Goal: Task Accomplishment & Management: Use online tool/utility

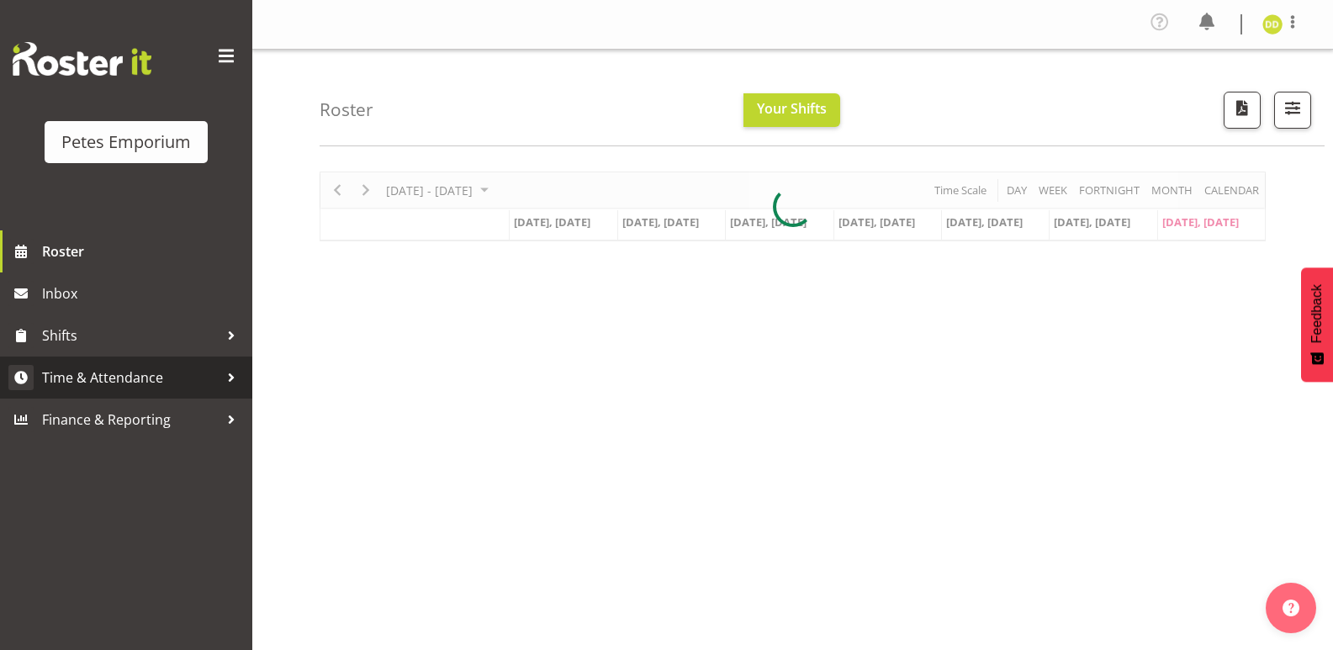
click at [156, 389] on span "Time & Attendance" at bounding box center [130, 377] width 177 height 25
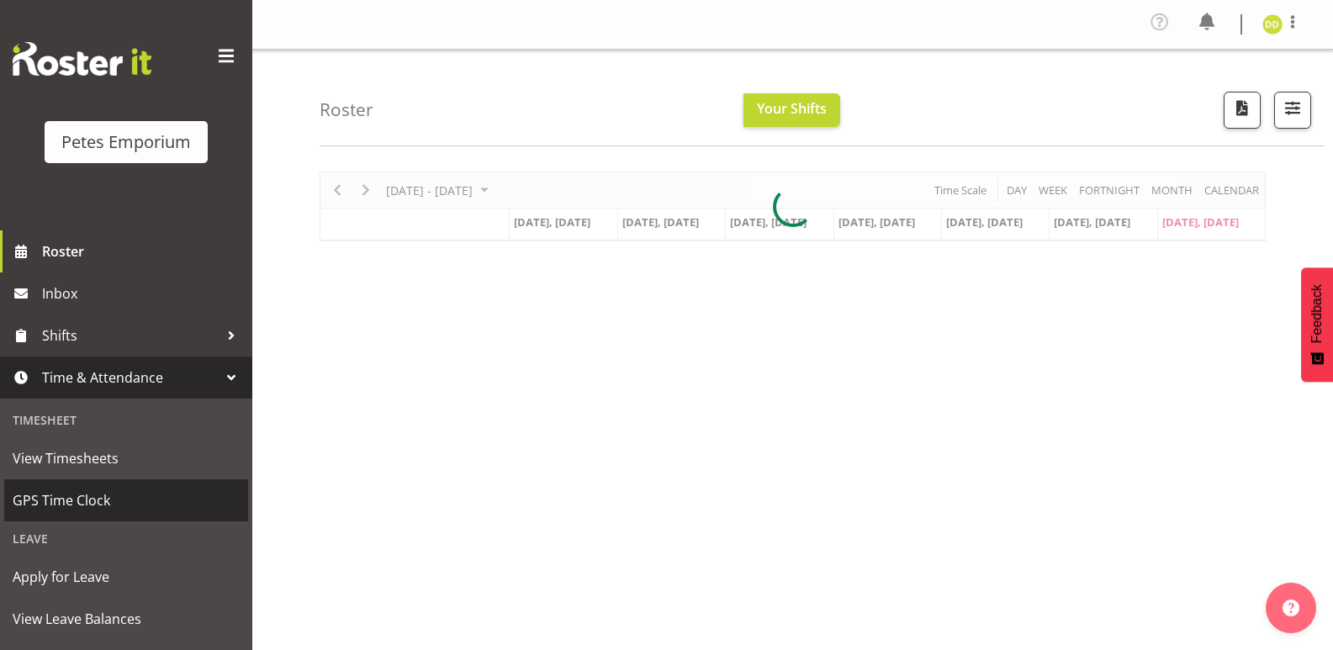
click at [93, 496] on span "GPS Time Clock" at bounding box center [126, 500] width 227 height 25
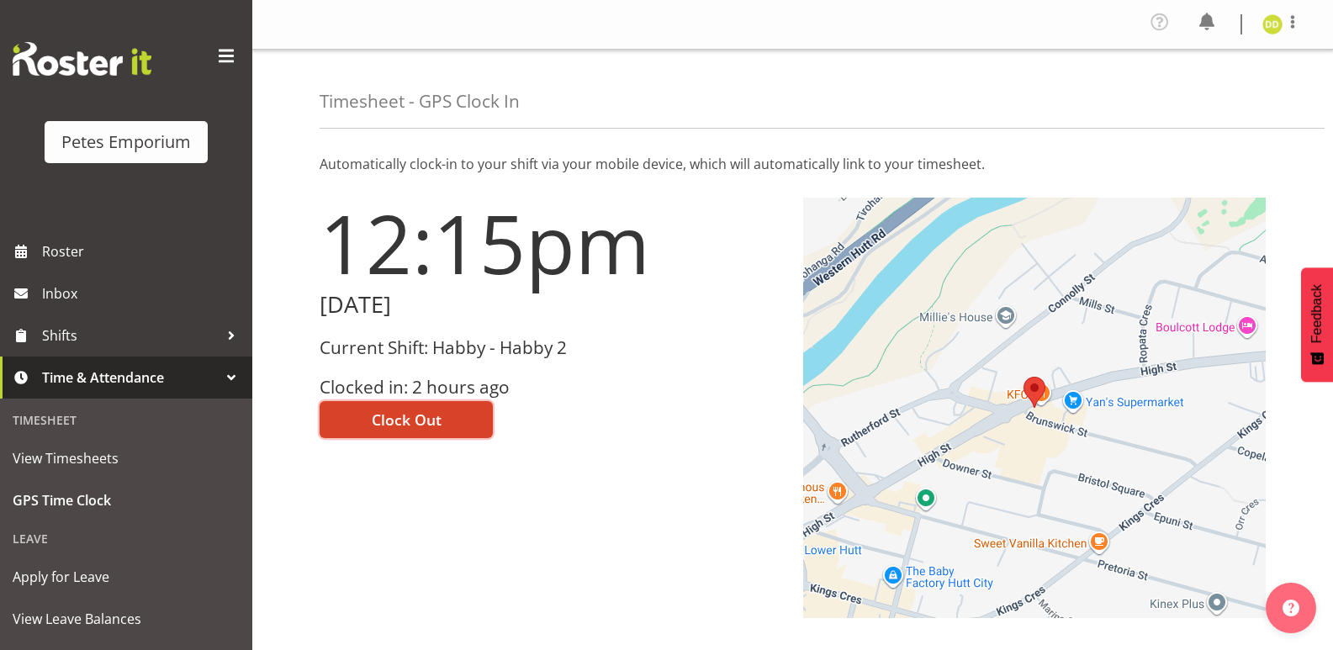
click at [440, 405] on button "Clock Out" at bounding box center [406, 419] width 173 height 37
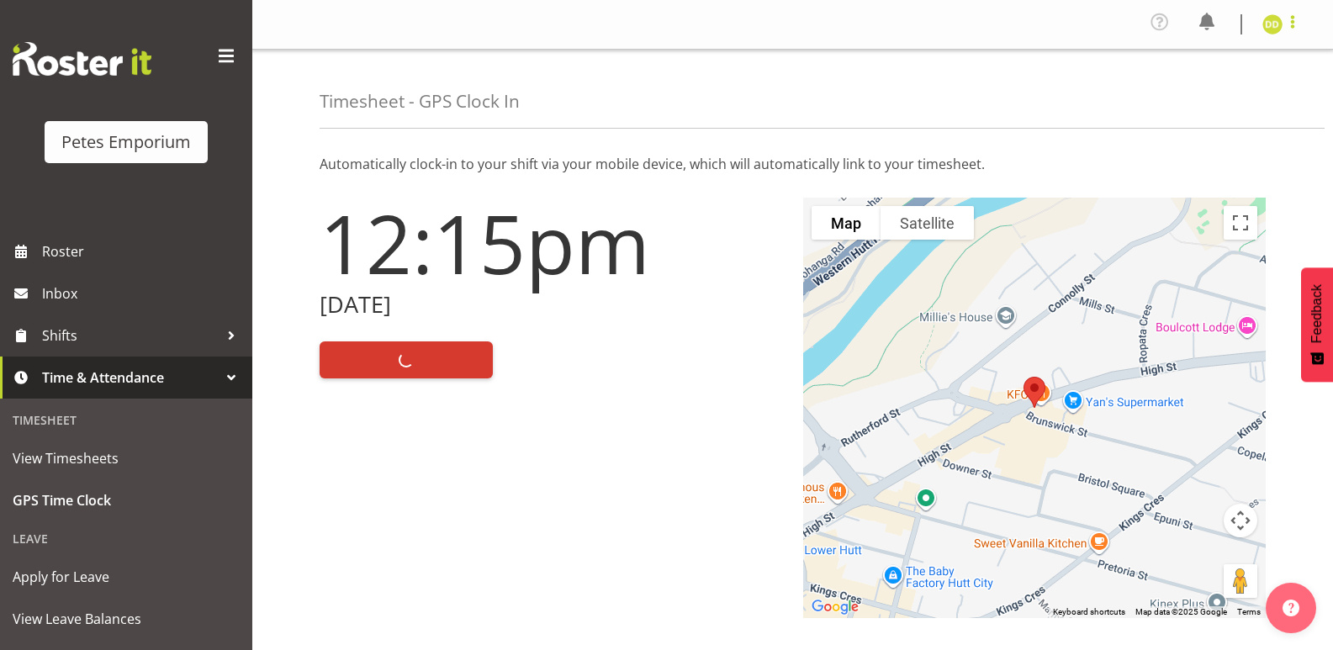
click at [1288, 29] on span at bounding box center [1293, 22] width 20 height 20
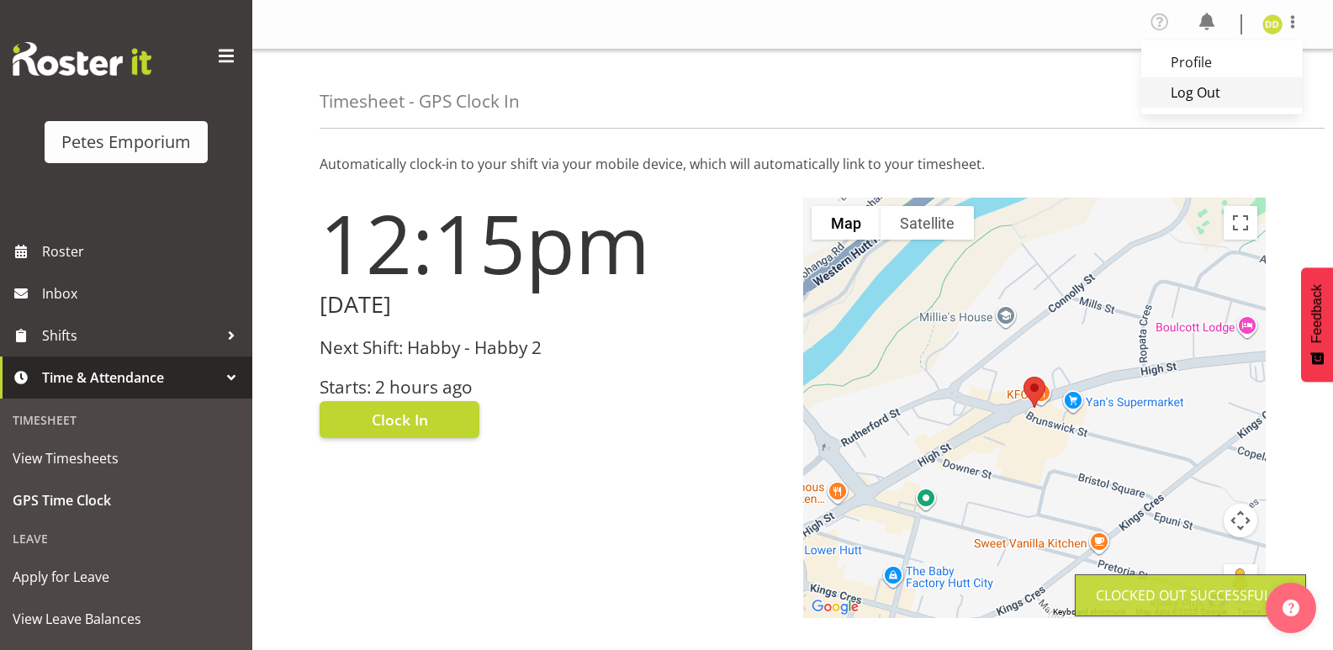
click at [1253, 103] on link "Log Out" at bounding box center [1223, 92] width 162 height 30
